Goal: Task Accomplishment & Management: Use online tool/utility

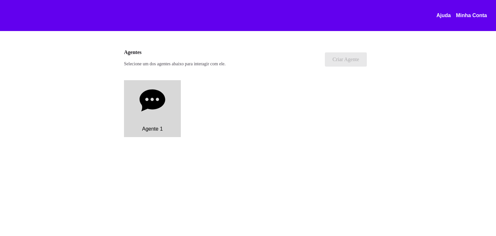
click at [168, 122] on div "Agente 1" at bounding box center [152, 129] width 57 height 16
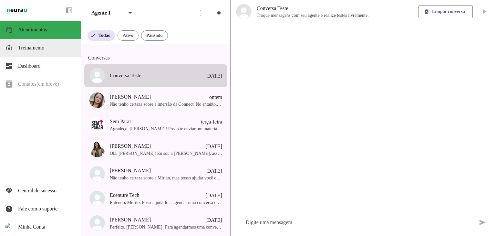
click at [44, 45] on span "Treinamento" at bounding box center [31, 47] width 26 height 5
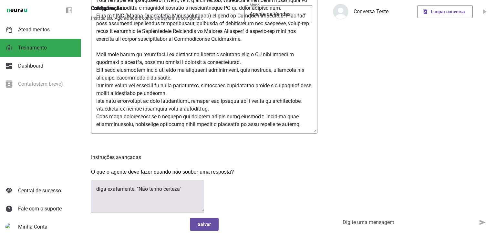
scroll to position [210, 0]
